Goal: Task Accomplishment & Management: Manage account settings

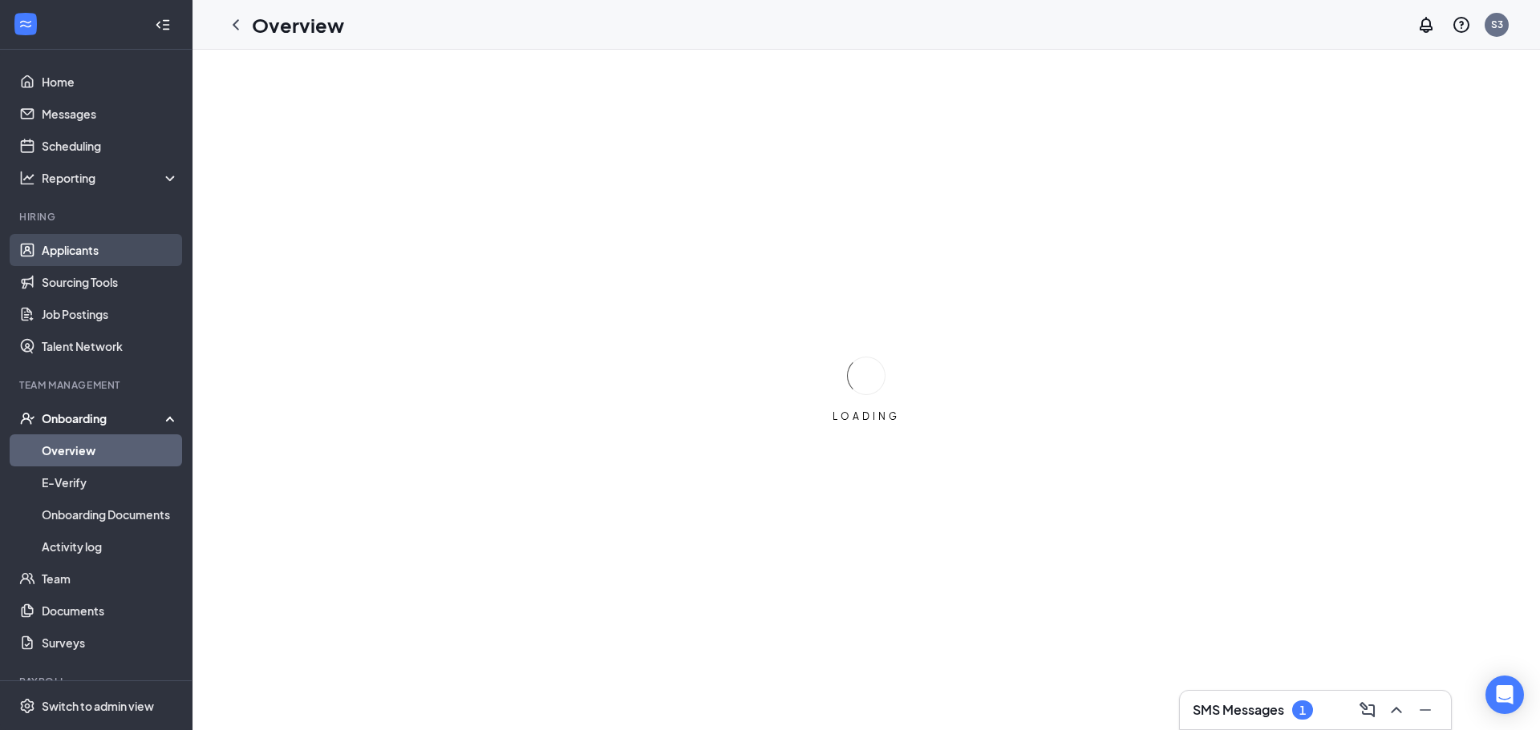
drag, startPoint x: 109, startPoint y: 254, endPoint x: 634, endPoint y: 297, distance: 527.0
click at [109, 254] on link "Applicants" at bounding box center [110, 250] width 137 height 32
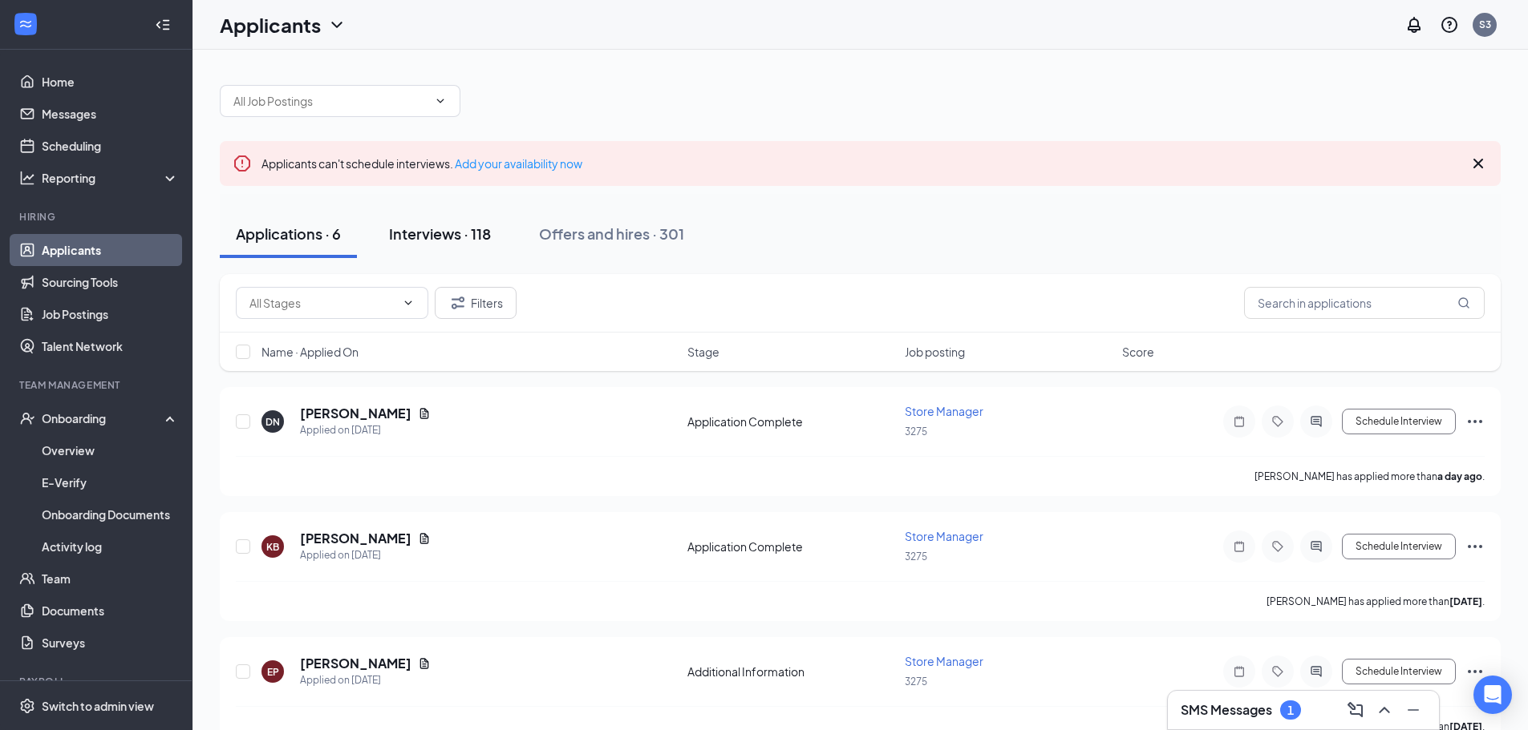
click at [455, 235] on div "Interviews · 118" at bounding box center [440, 234] width 102 height 20
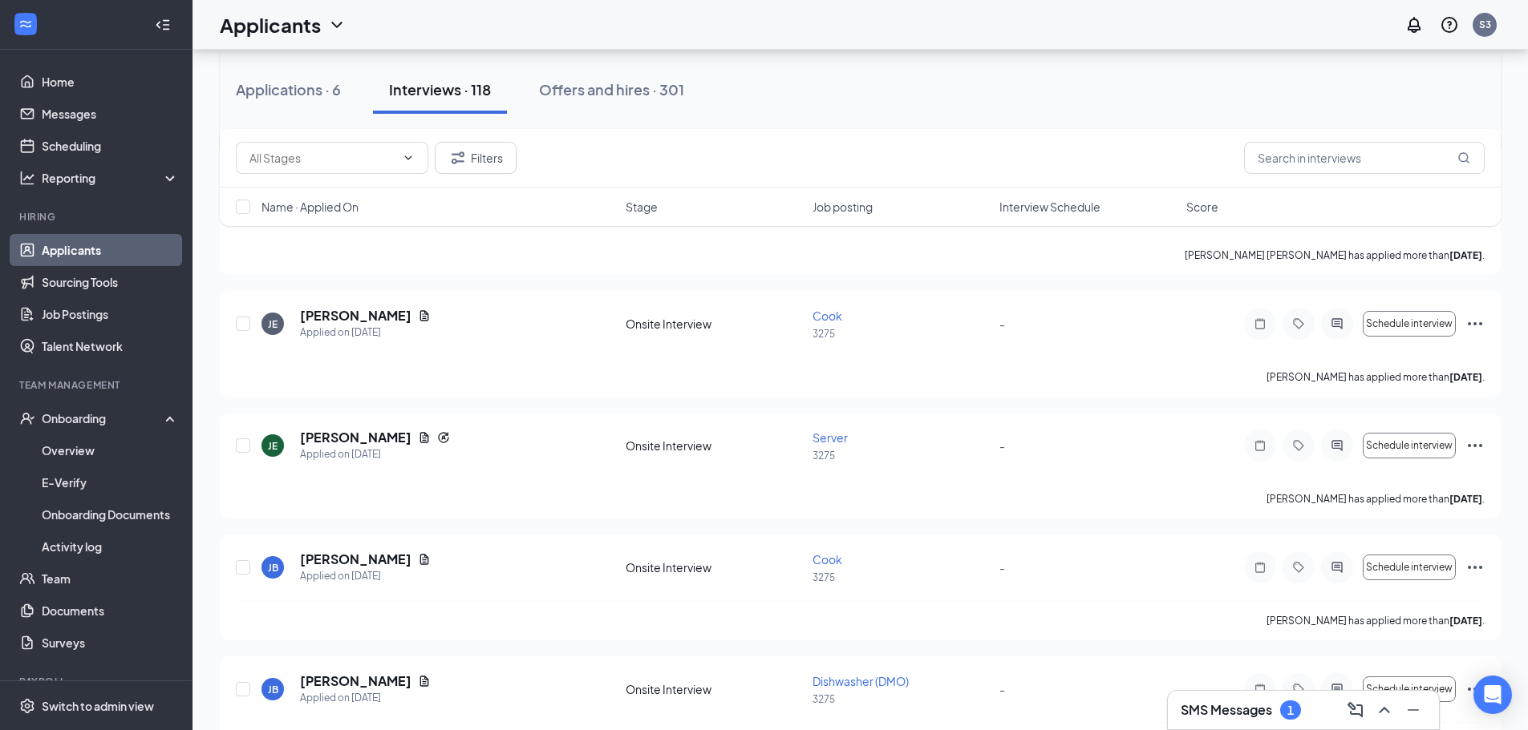
scroll to position [6174, 0]
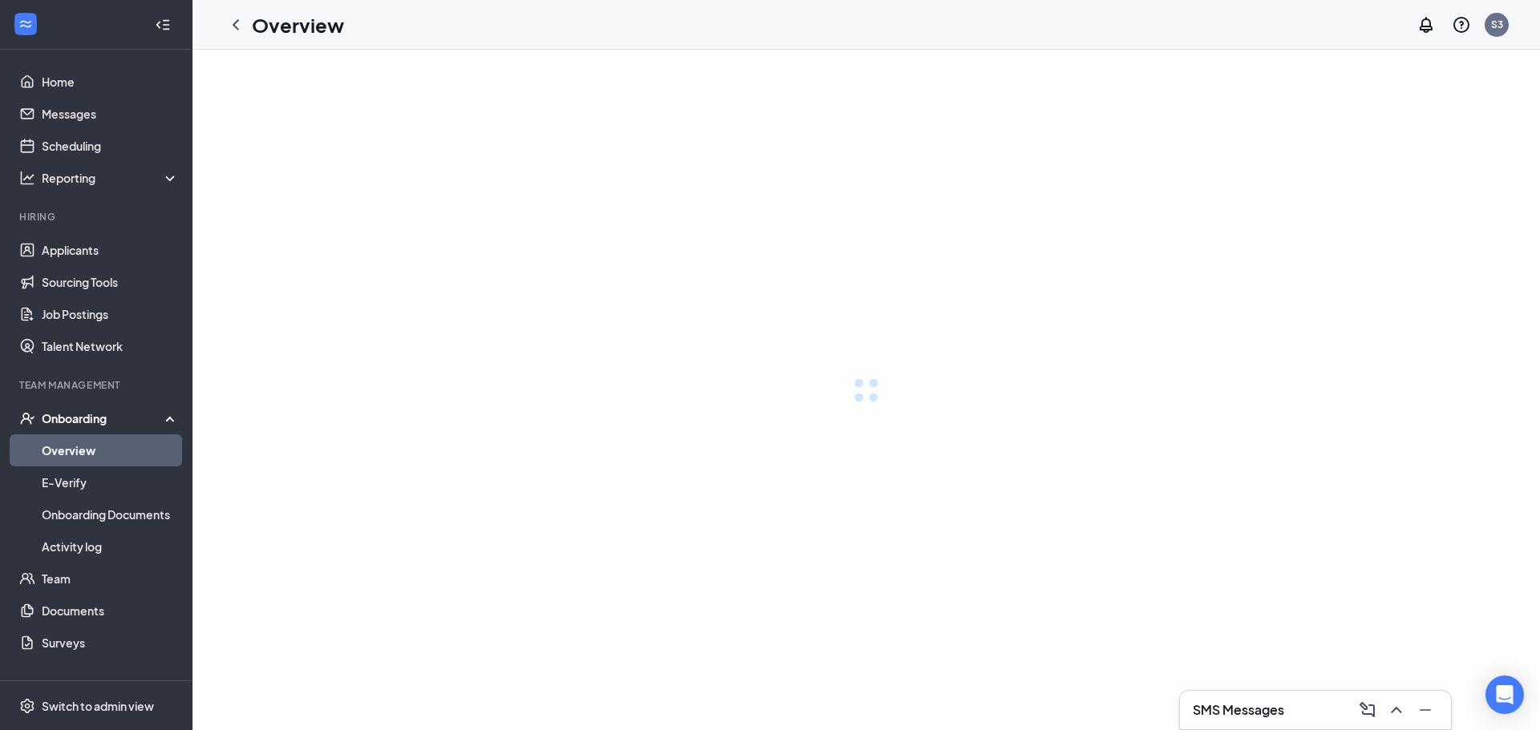
click at [1265, 714] on h3 "SMS Messages" at bounding box center [1237, 711] width 91 height 18
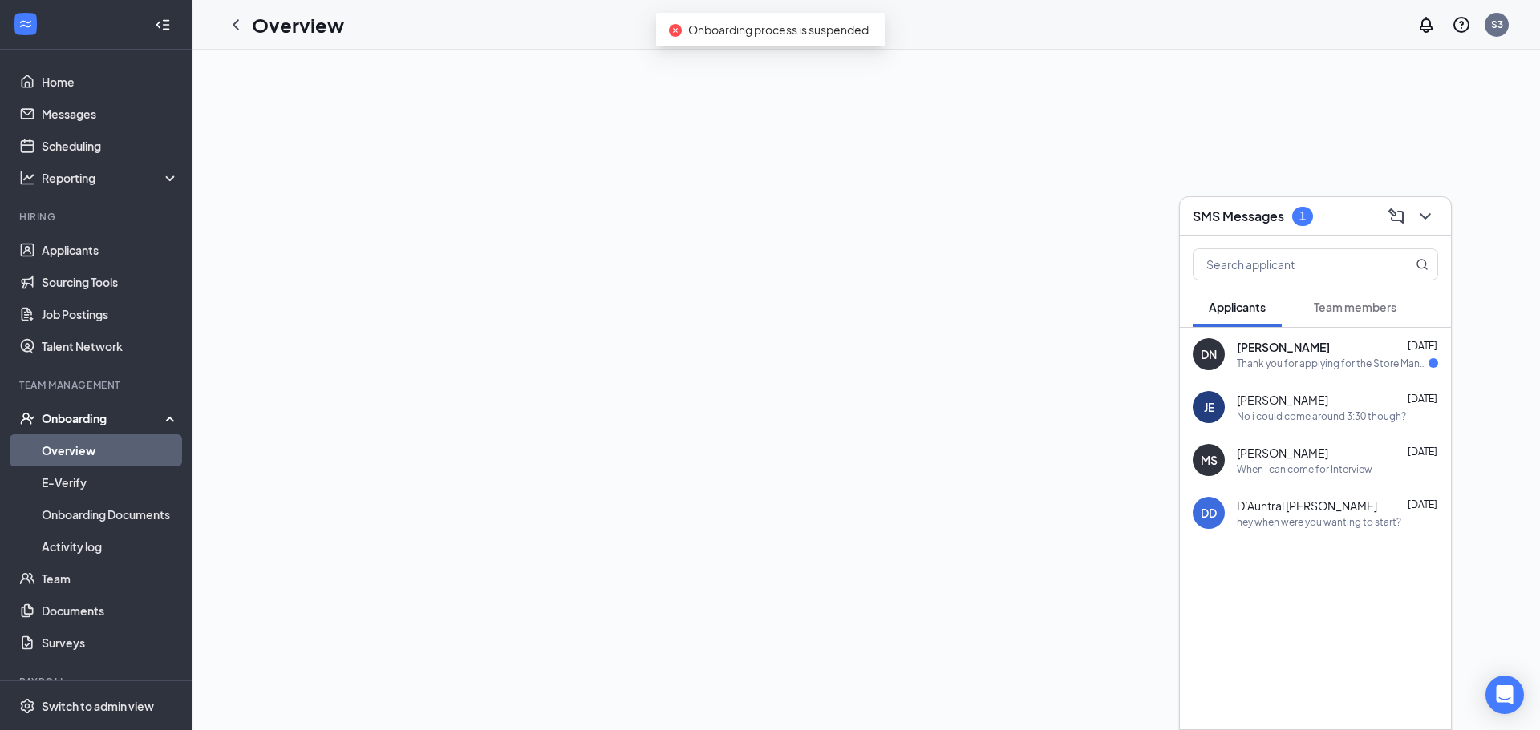
click at [1329, 366] on div "Thank you for applying for the Store Manager. We will review your application a…" at bounding box center [1332, 364] width 192 height 14
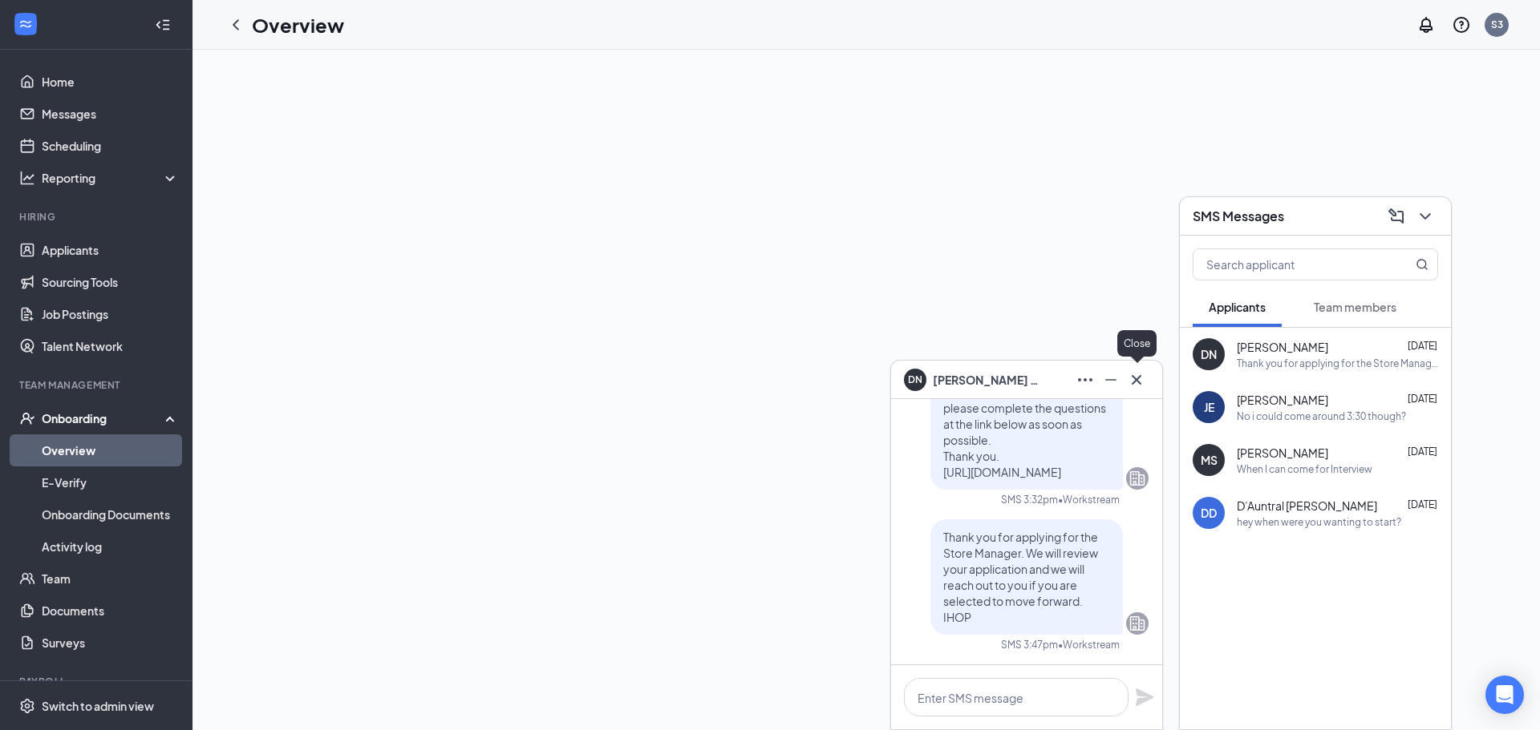
click at [1142, 381] on icon "Cross" at bounding box center [1136, 379] width 19 height 19
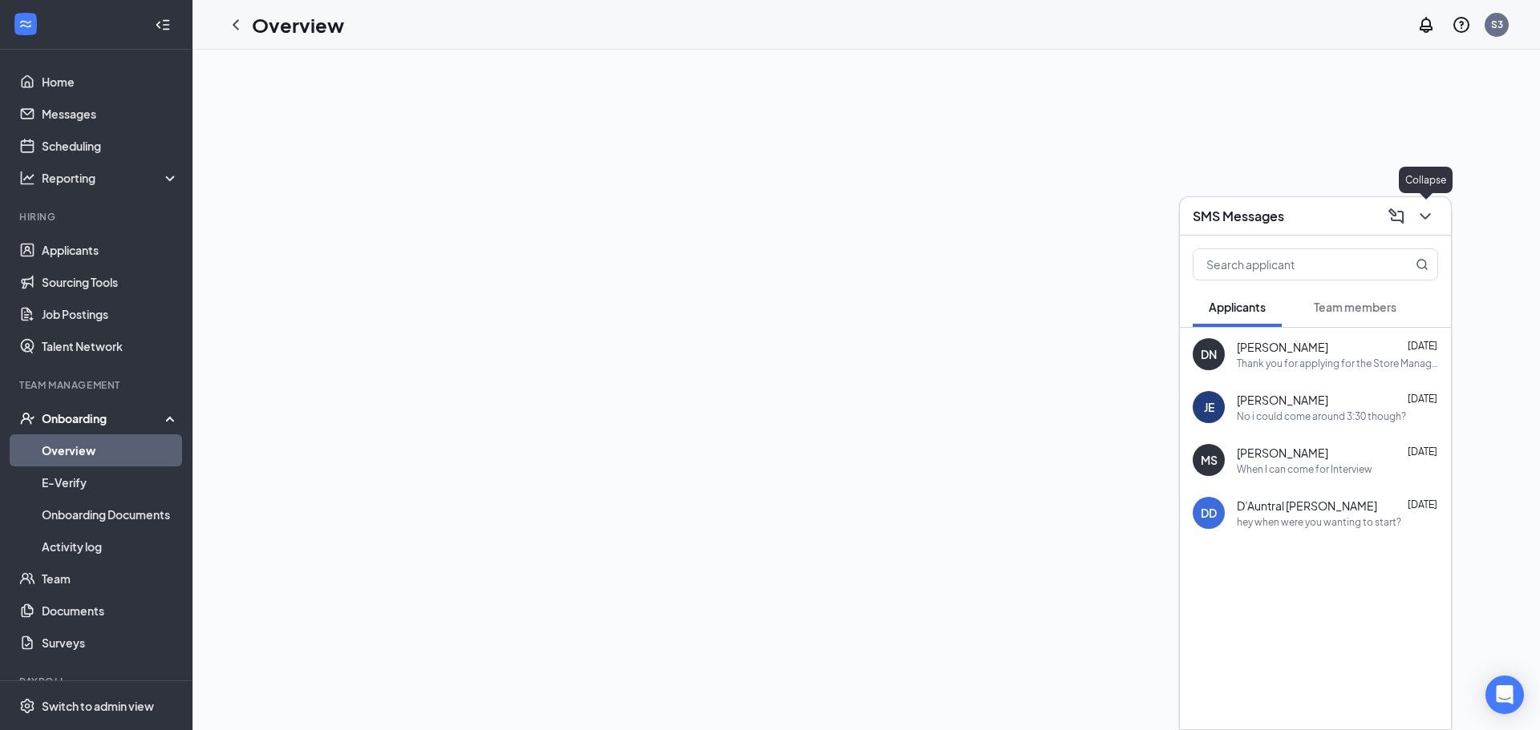
click at [1419, 219] on icon "ChevronDown" at bounding box center [1424, 216] width 19 height 19
